Goal: Navigation & Orientation: Find specific page/section

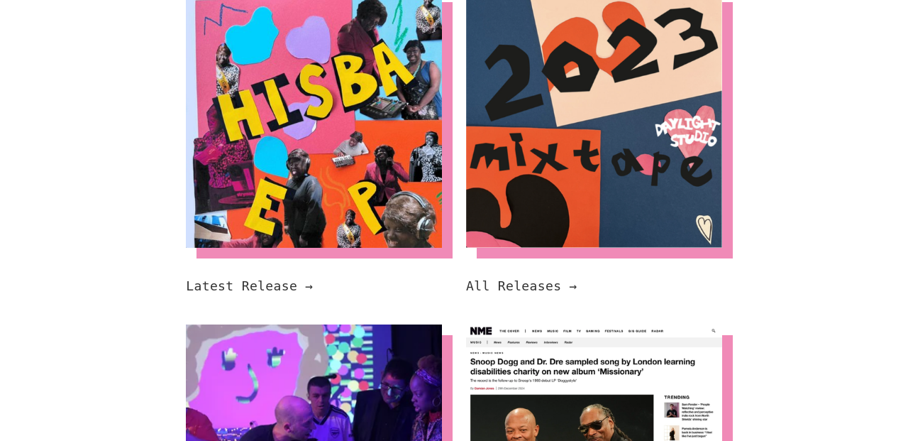
scroll to position [594, 0]
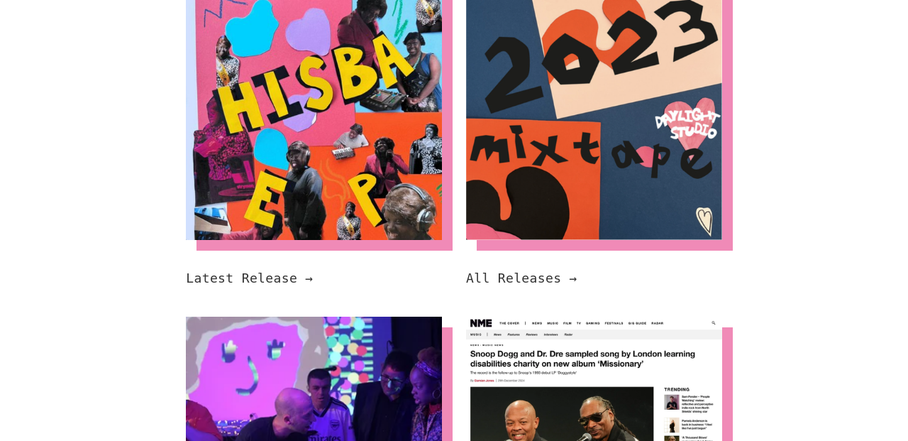
click at [92, 270] on div "Hisba EP - Hisba Brimah Hisba’s EP is out now! Hisba created this EP as part of…" at bounding box center [454, 303] width 840 height 662
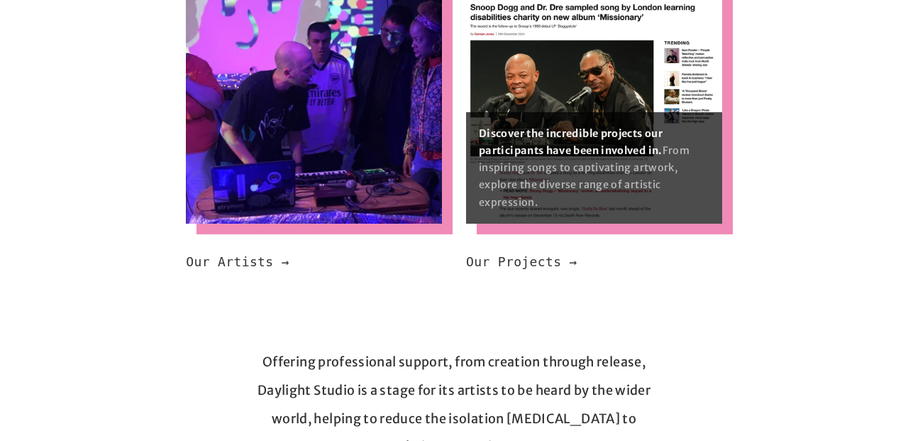
scroll to position [939, 0]
click at [509, 63] on img at bounding box center [594, 97] width 256 height 253
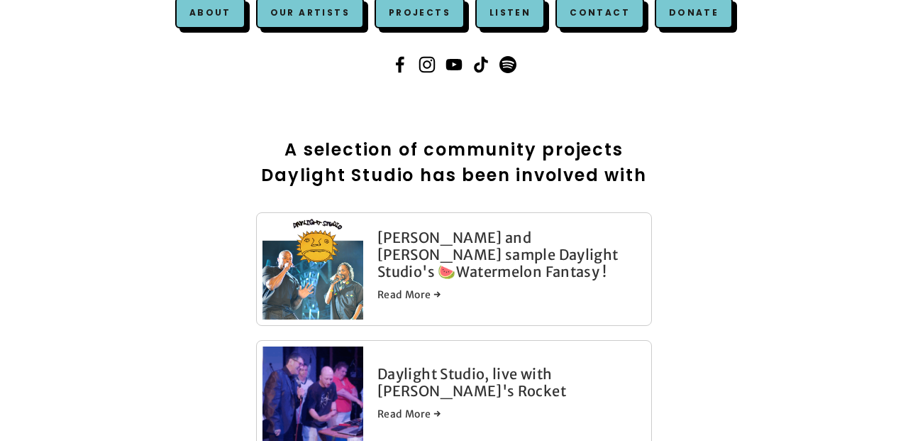
scroll to position [231, 0]
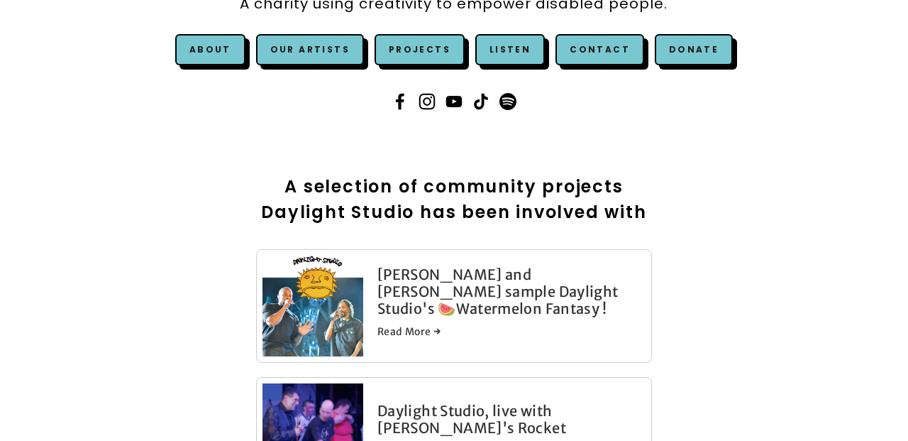
click at [409, 301] on link "[PERSON_NAME] and [PERSON_NAME] sample Daylight Studio's 🍉Watermelon Fantasy !" at bounding box center [497, 291] width 241 height 52
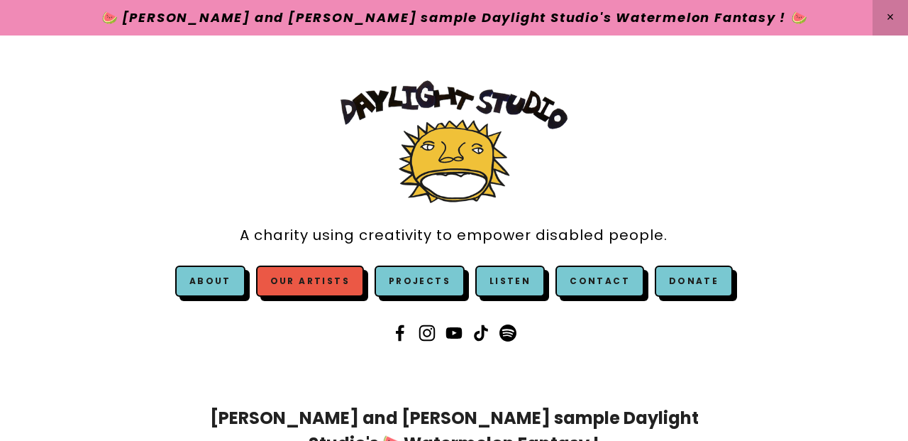
click at [331, 284] on link "Our Artists" at bounding box center [310, 280] width 108 height 31
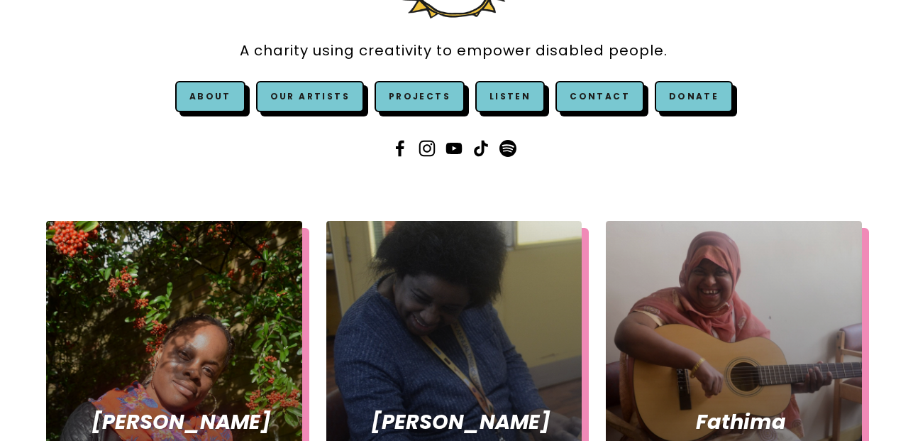
scroll to position [187, 0]
